Goal: Information Seeking & Learning: Learn about a topic

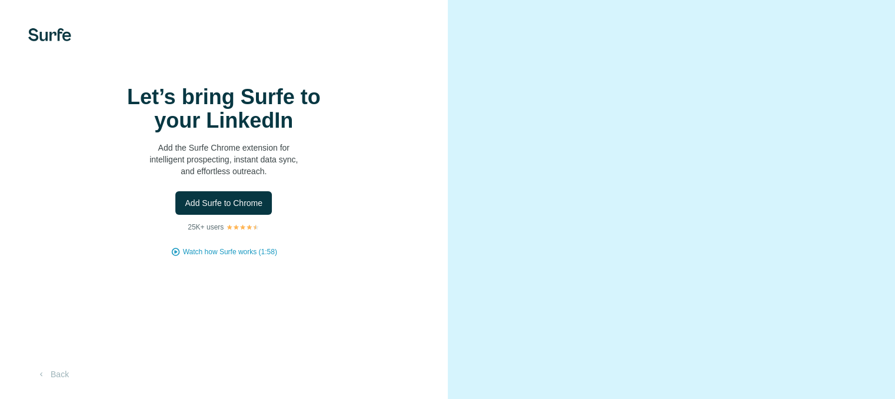
click at [321, 87] on div "Let’s bring Surfe to your LinkedIn Add the Surfe Chrome extension for intellige…" at bounding box center [224, 199] width 448 height 399
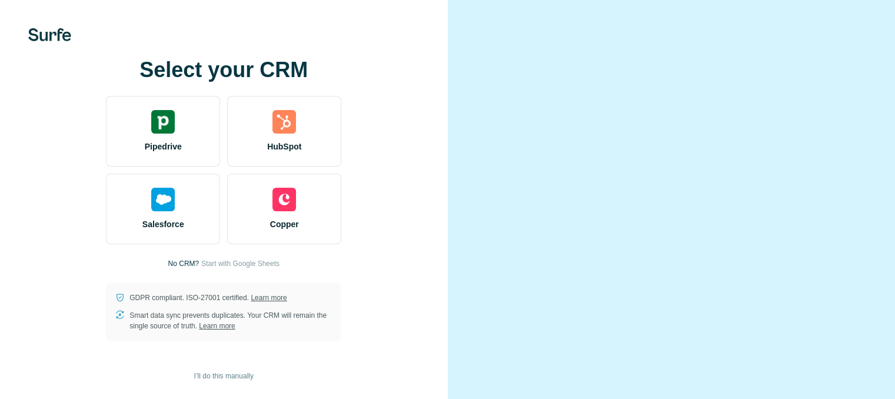
click at [491, 224] on video at bounding box center [672, 199] width 382 height 191
click at [509, 295] on video at bounding box center [672, 199] width 382 height 191
click at [486, 295] on video at bounding box center [672, 199] width 382 height 191
